Goal: Transaction & Acquisition: Purchase product/service

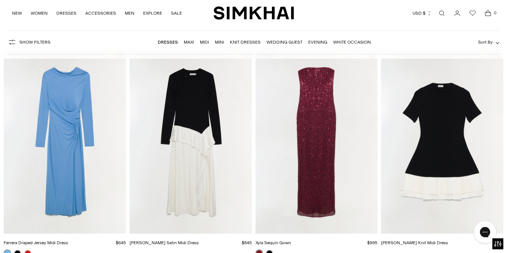
scroll to position [56, 0]
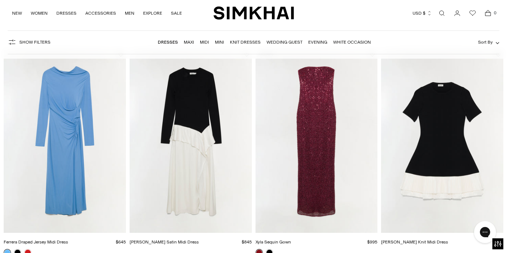
click at [291, 41] on link "Wedding Guest" at bounding box center [284, 42] width 36 height 5
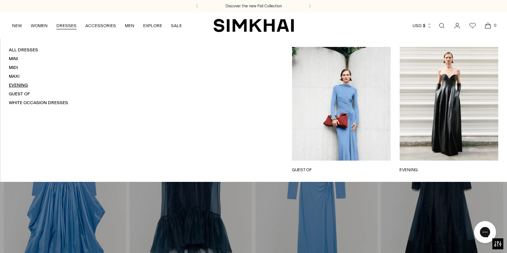
click at [19, 85] on link "Evening" at bounding box center [18, 84] width 19 height 5
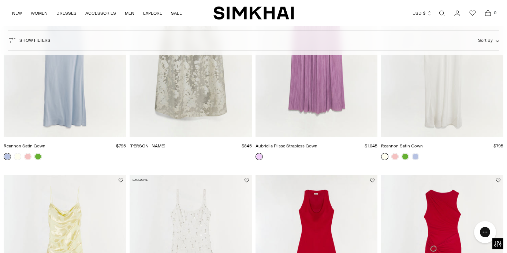
scroll to position [561, 0]
